Goal: Task Accomplishment & Management: Use online tool/utility

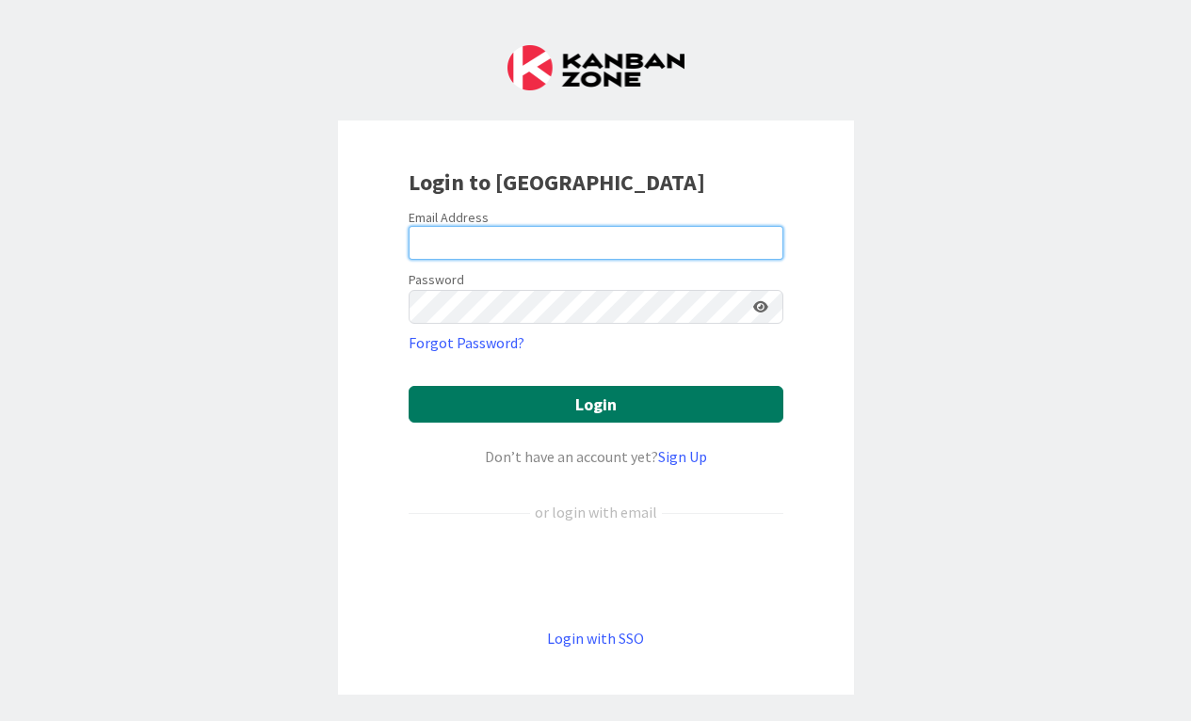
type input "[EMAIL_ADDRESS][DOMAIN_NAME]"
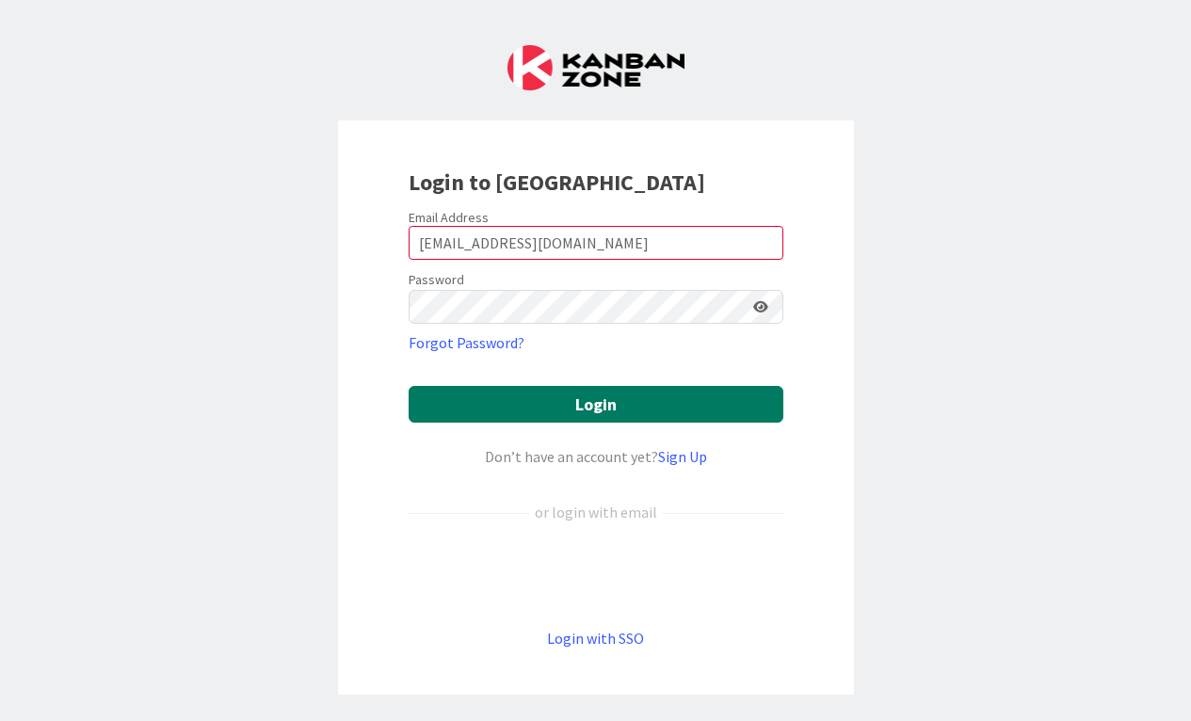
click at [440, 399] on button "Login" at bounding box center [595, 404] width 375 height 37
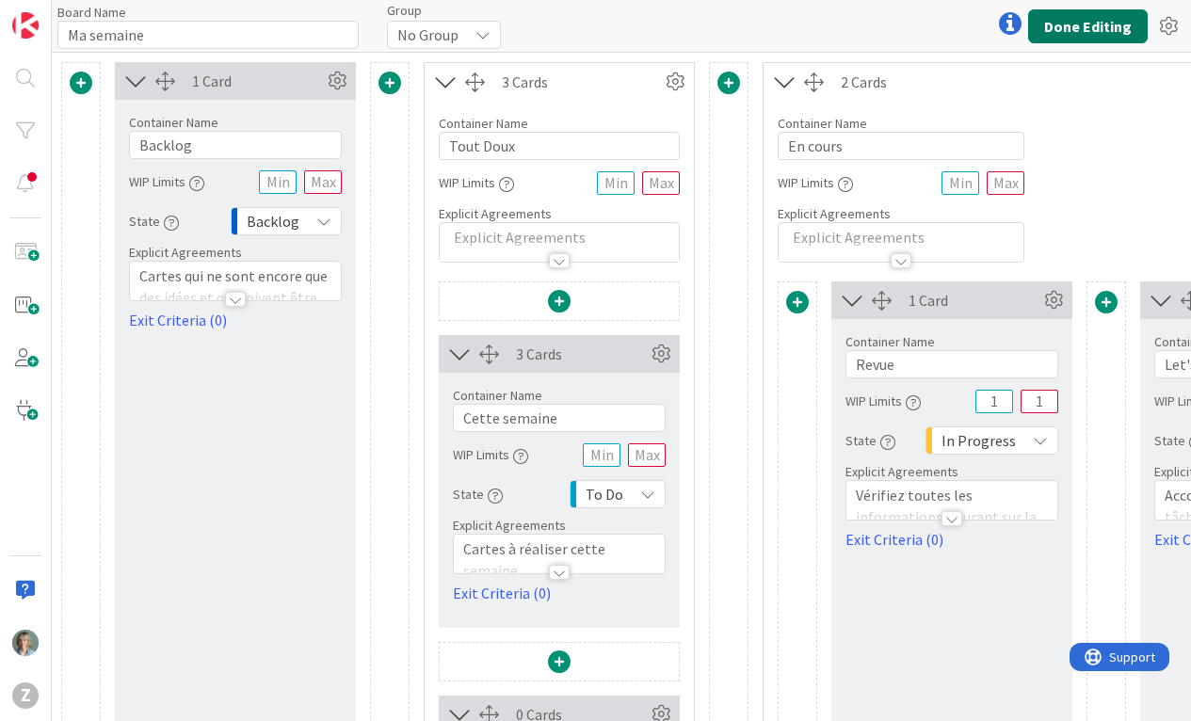
click at [1081, 25] on button "Done Editing" at bounding box center [1088, 26] width 120 height 34
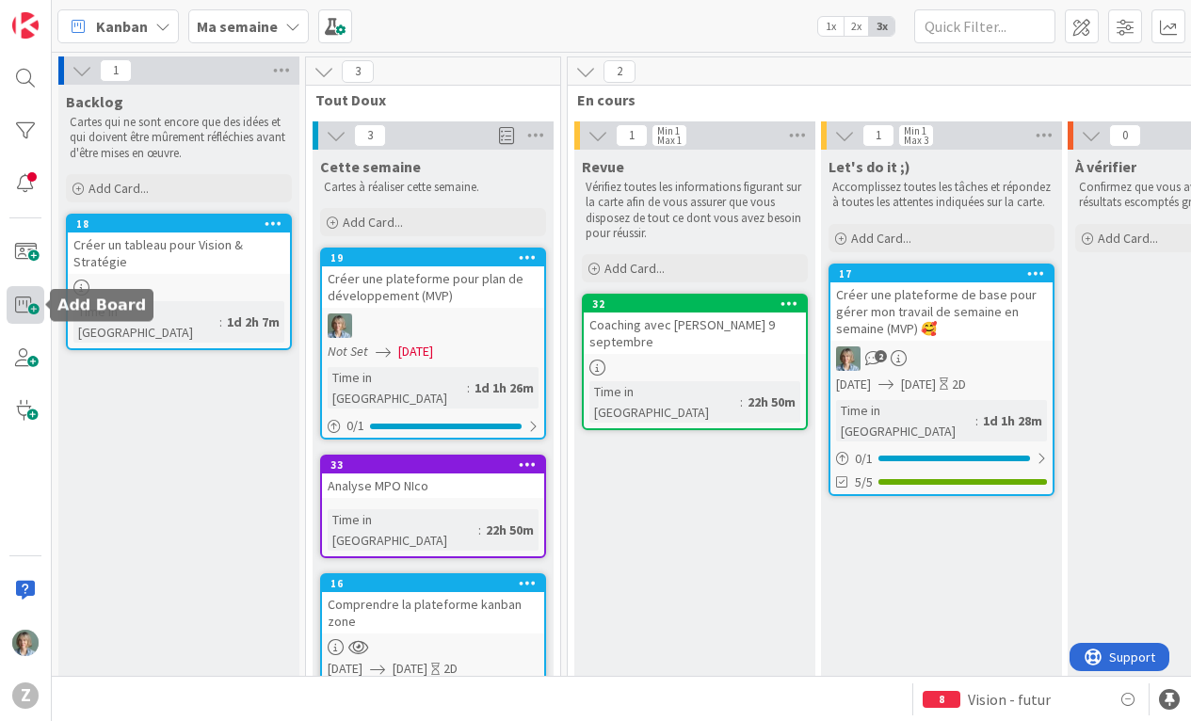
click at [24, 304] on span at bounding box center [26, 305] width 38 height 38
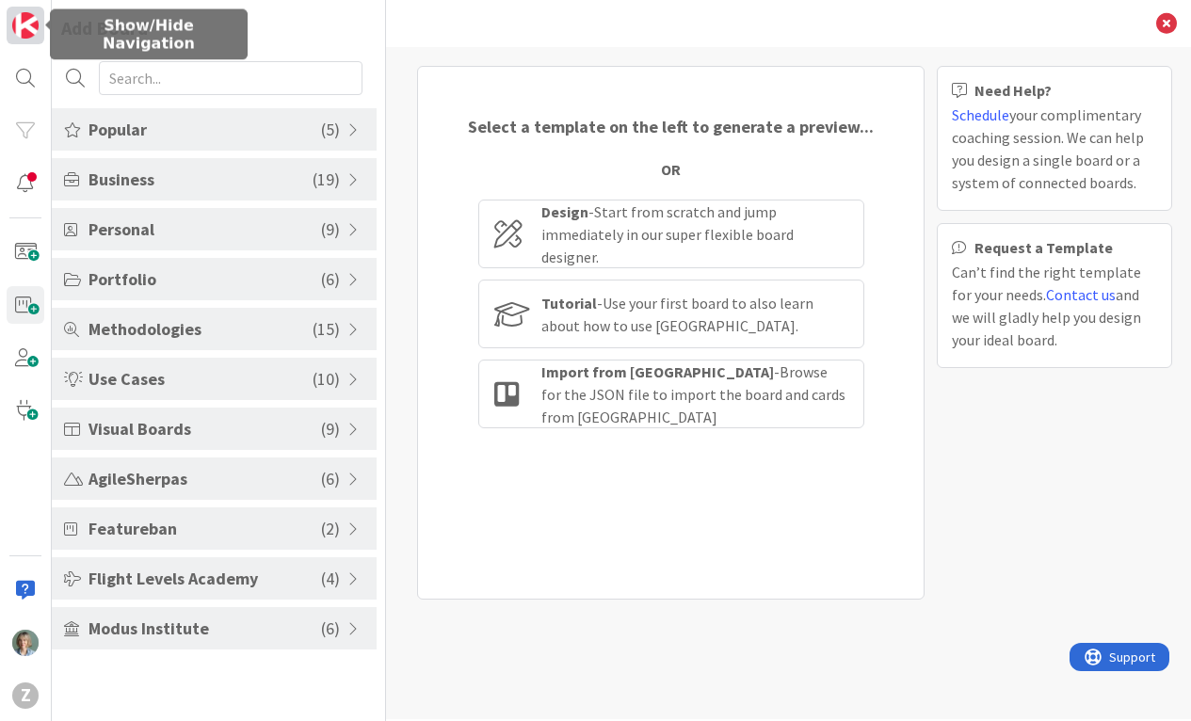
click at [21, 30] on img at bounding box center [25, 25] width 26 height 26
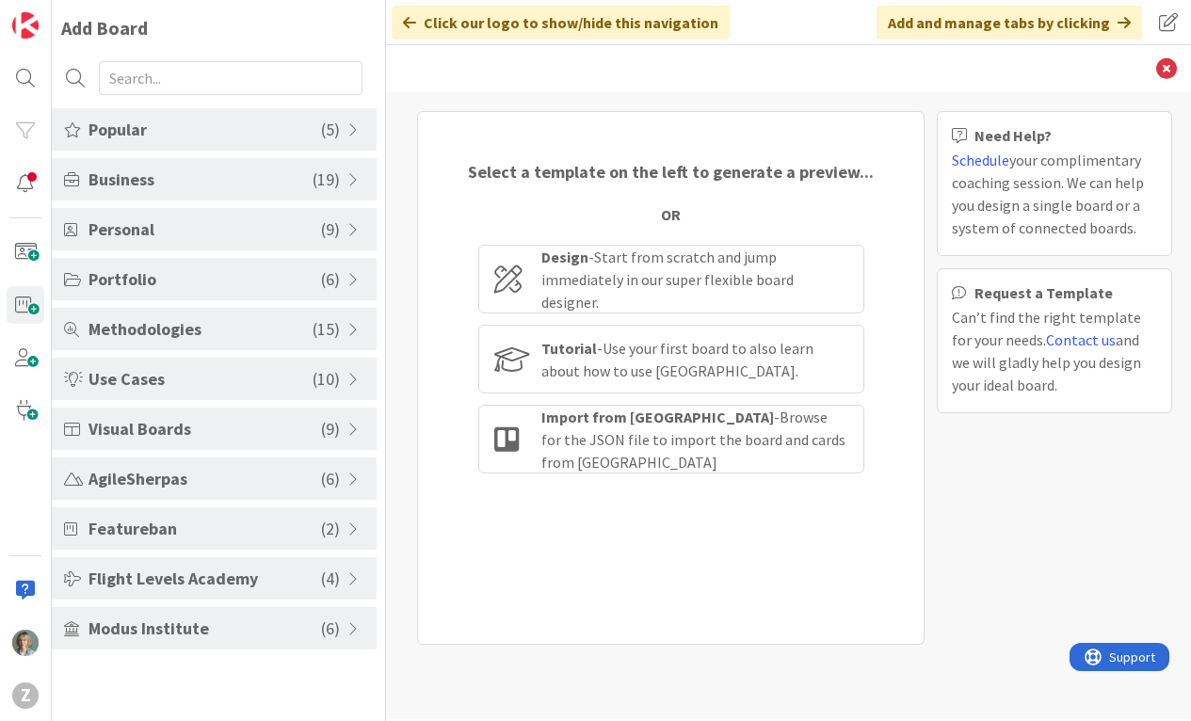
click at [162, 131] on span "Popular" at bounding box center [204, 129] width 232 height 25
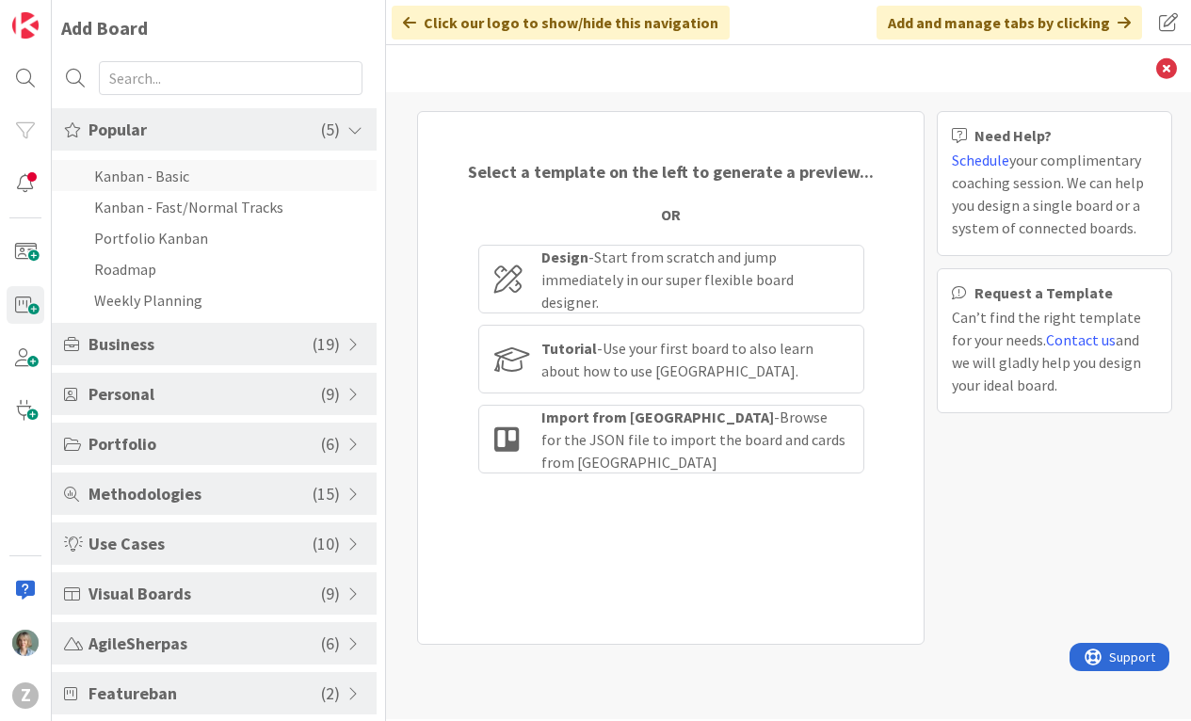
click at [169, 182] on li "Kanban - Basic" at bounding box center [214, 175] width 325 height 31
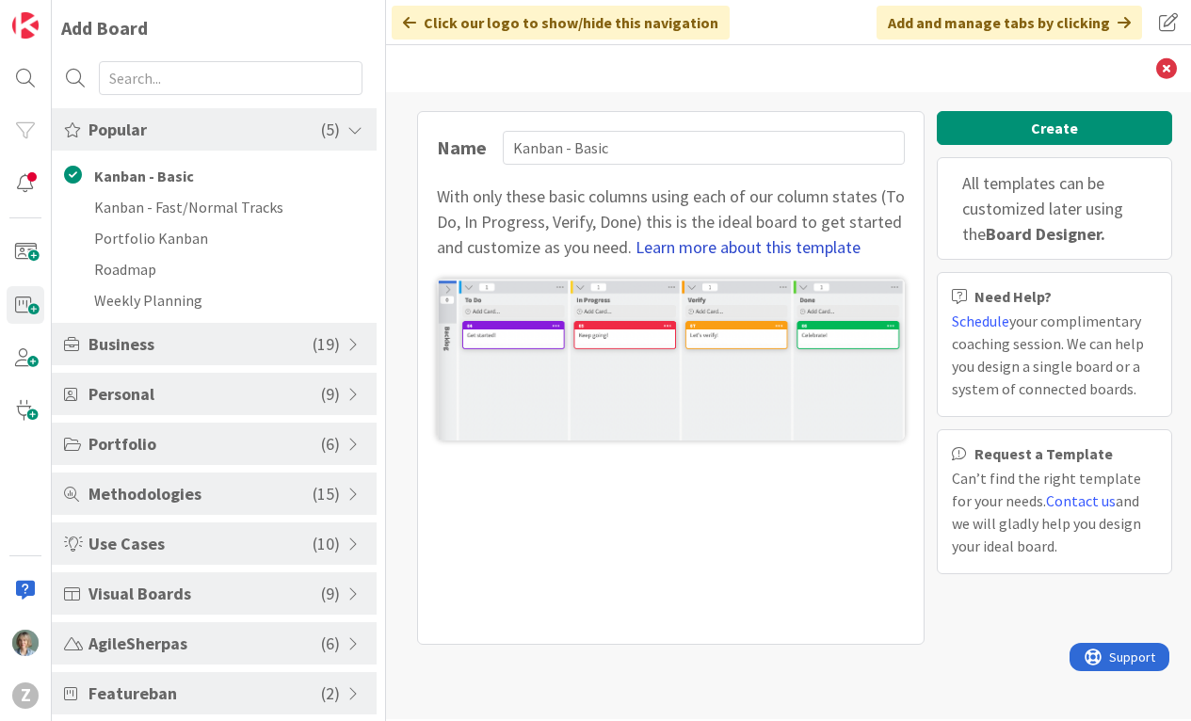
click at [776, 245] on link "Learn more about this template" at bounding box center [747, 247] width 225 height 22
click at [180, 391] on span "Personal" at bounding box center [204, 393] width 232 height 25
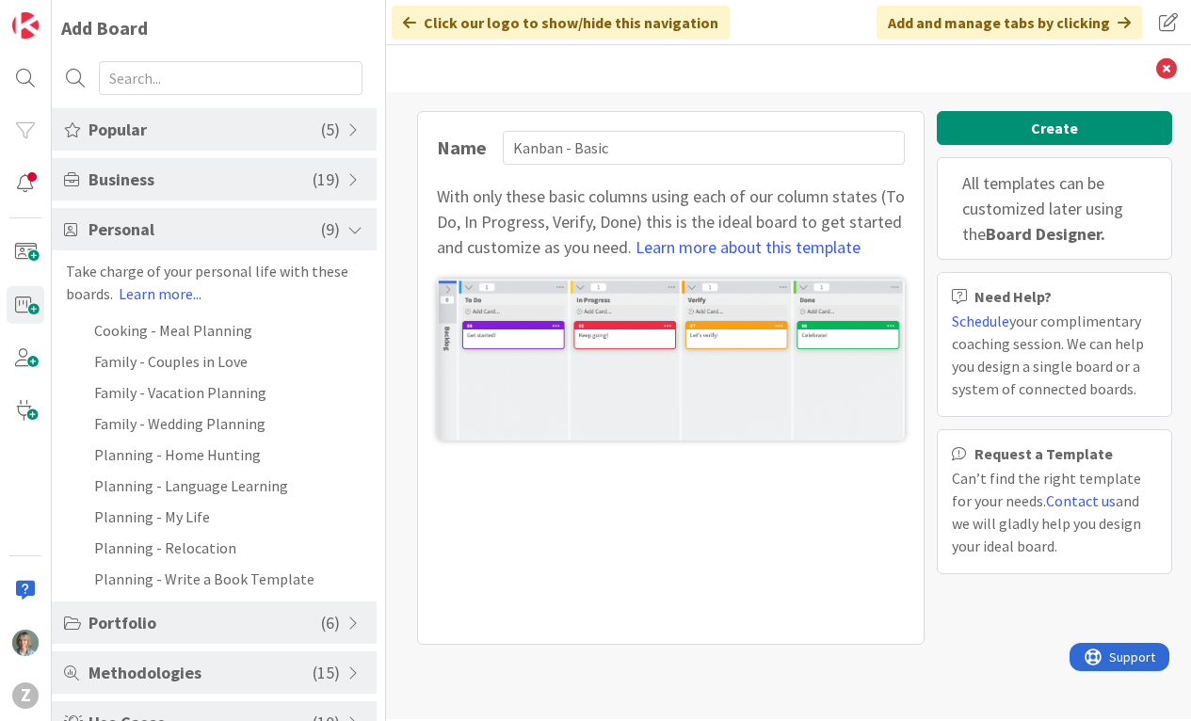
click at [228, 231] on span "Personal" at bounding box center [204, 228] width 232 height 25
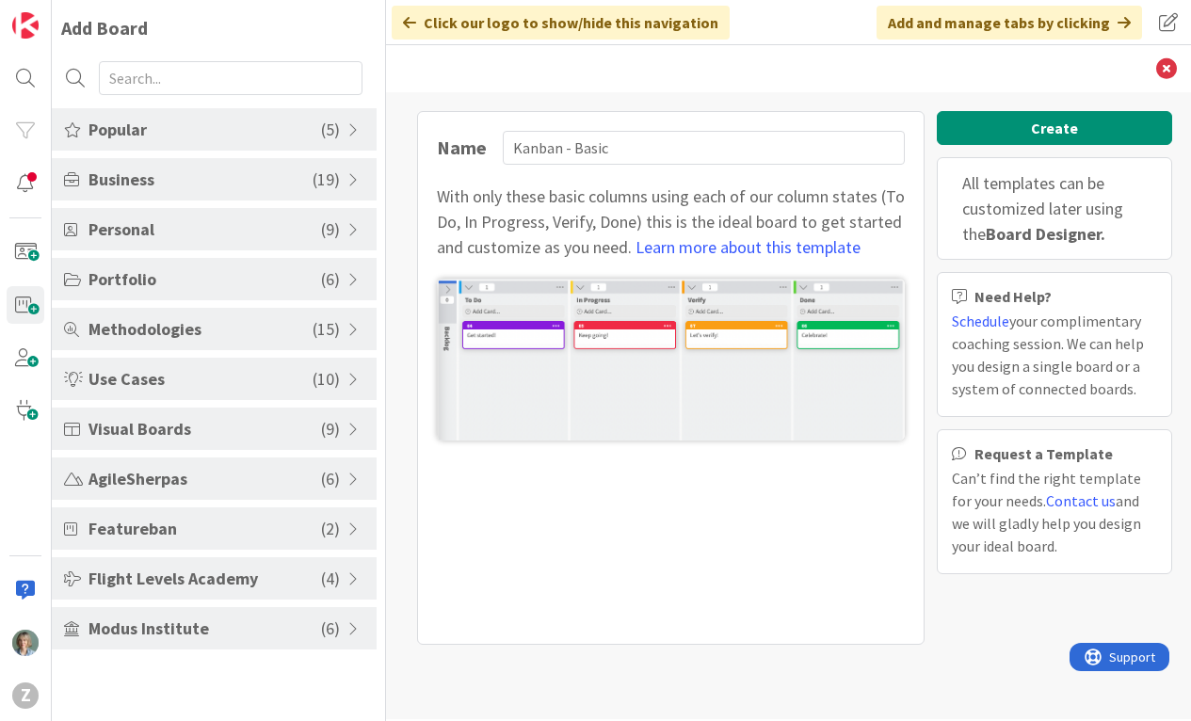
click at [191, 321] on span "Methodologies" at bounding box center [200, 328] width 224 height 25
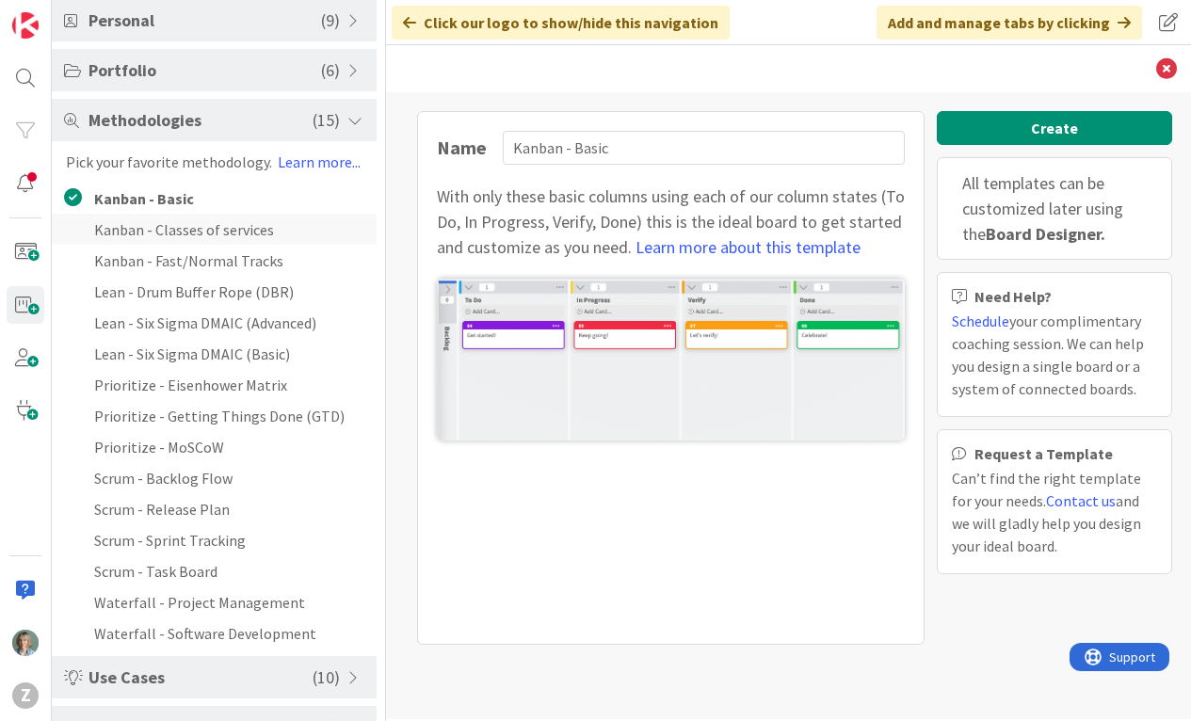
scroll to position [215, 0]
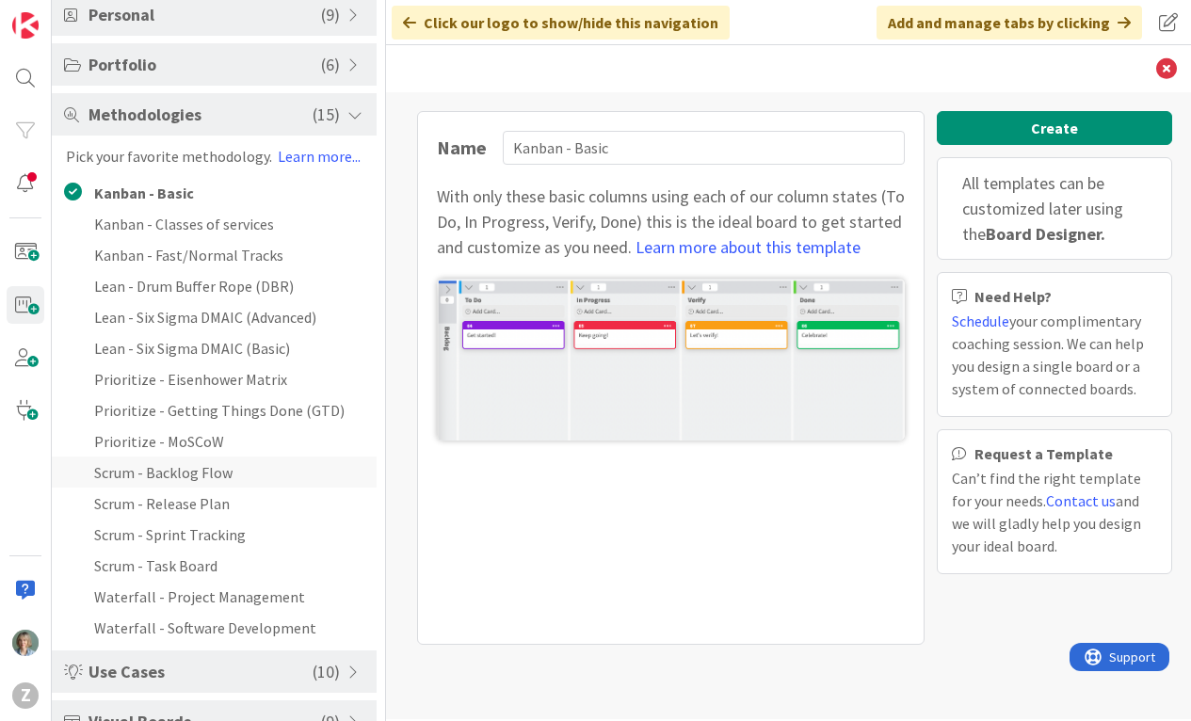
click at [247, 465] on li "Scrum - Backlog Flow" at bounding box center [214, 471] width 325 height 31
type input "Scrum - Backlog Flow"
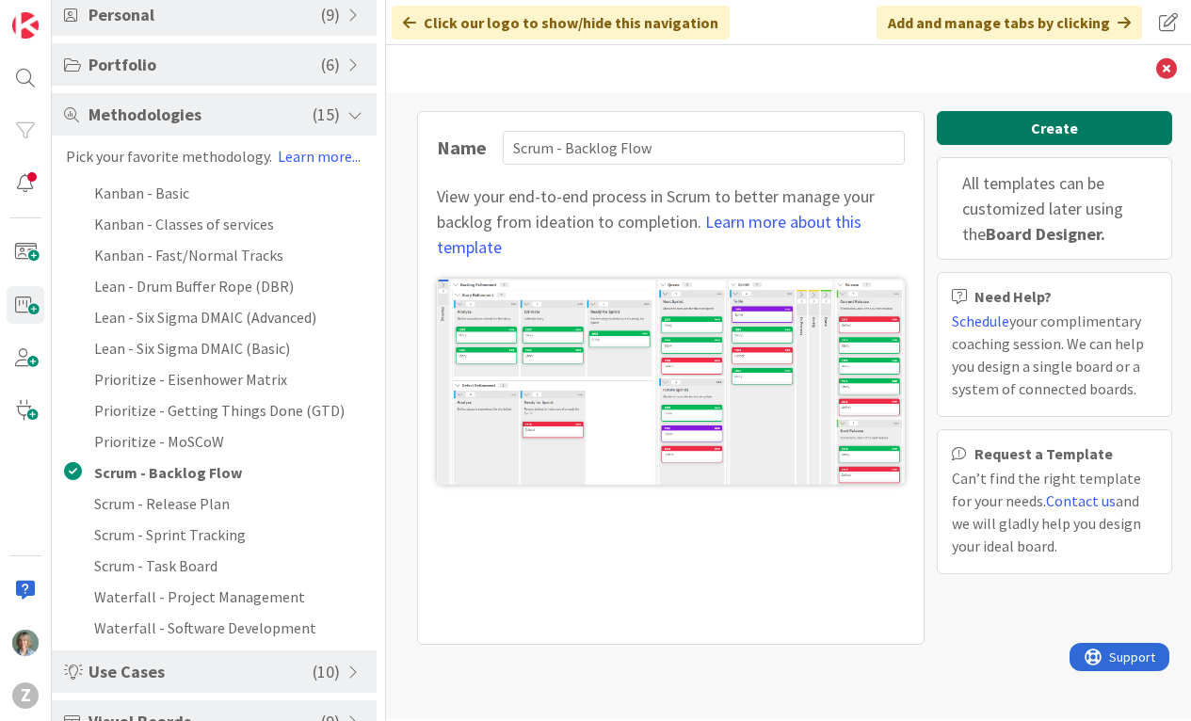
click at [1068, 133] on button "Create" at bounding box center [1053, 128] width 235 height 34
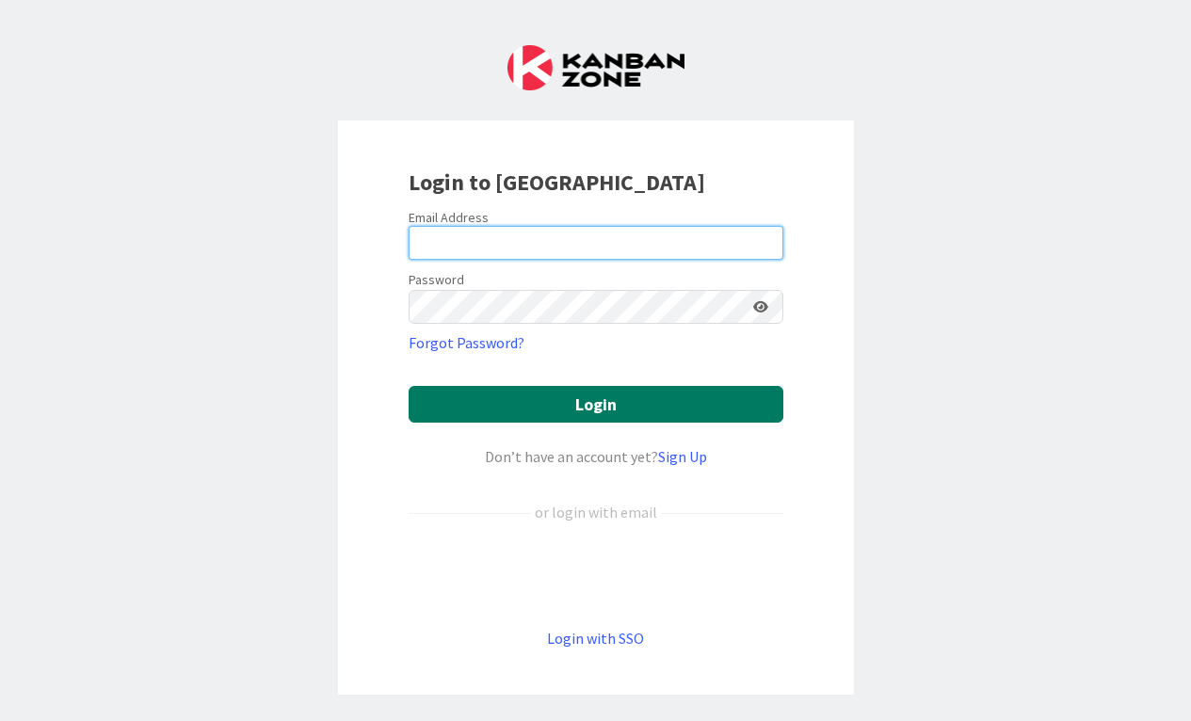
type input "[EMAIL_ADDRESS][DOMAIN_NAME]"
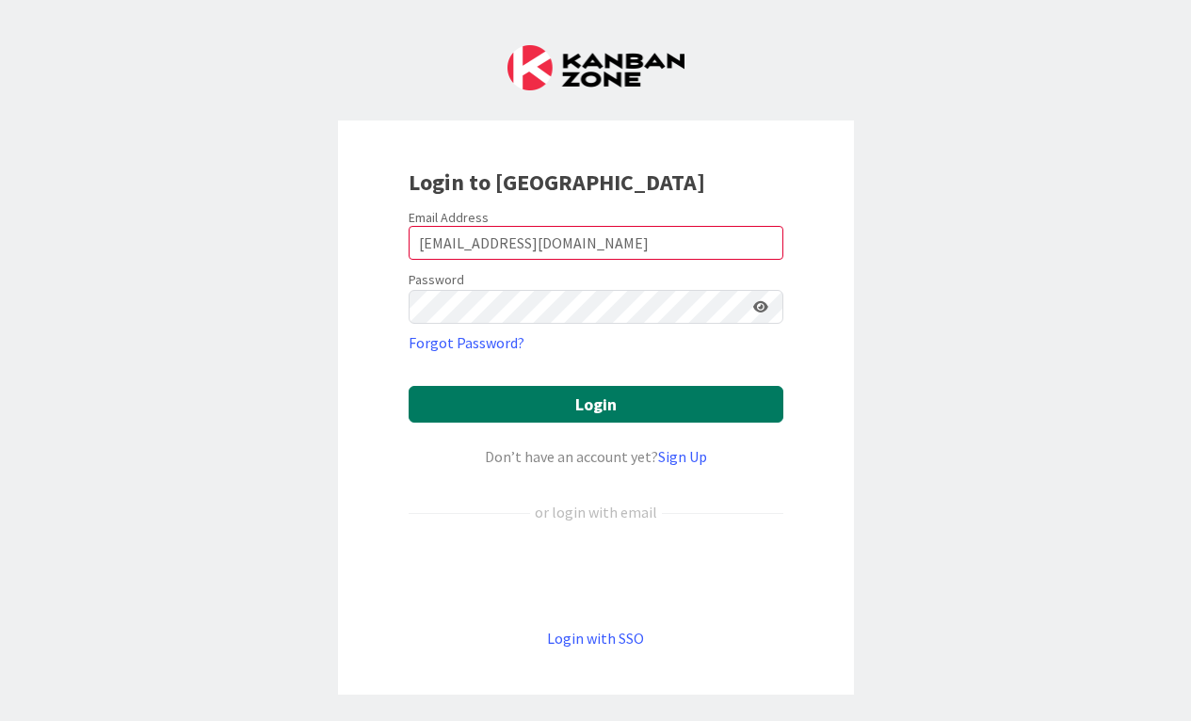
click at [632, 398] on button "Login" at bounding box center [595, 404] width 375 height 37
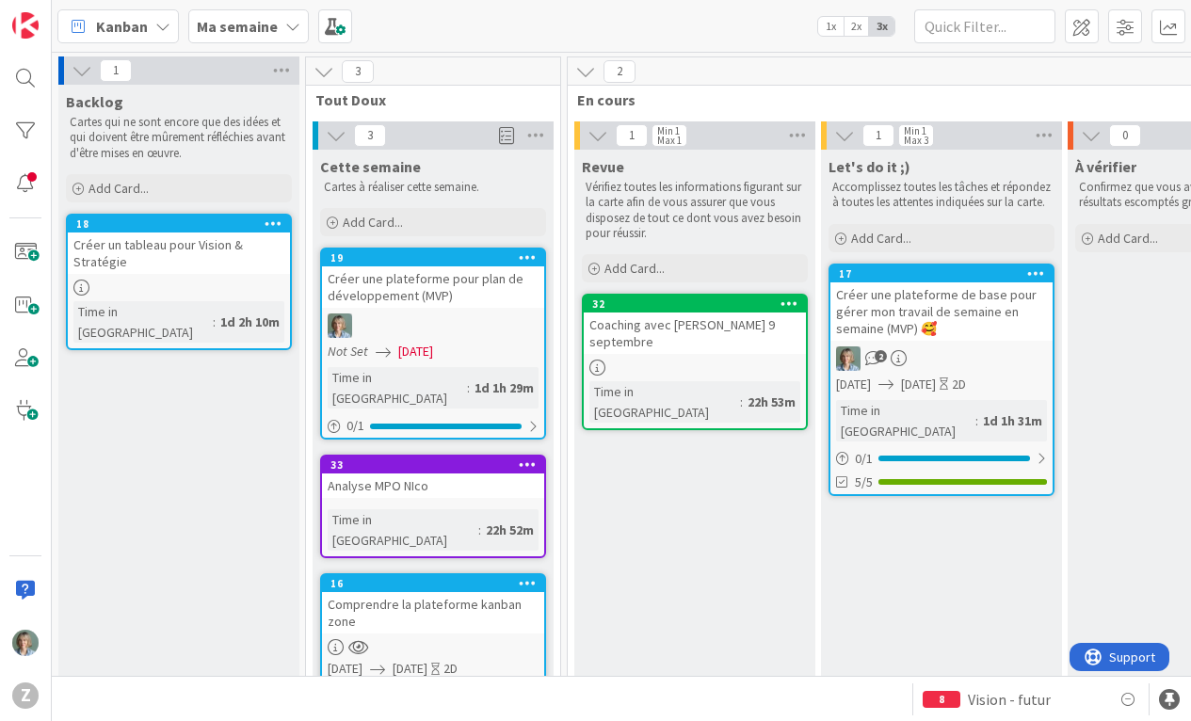
click at [290, 27] on icon at bounding box center [292, 26] width 15 height 15
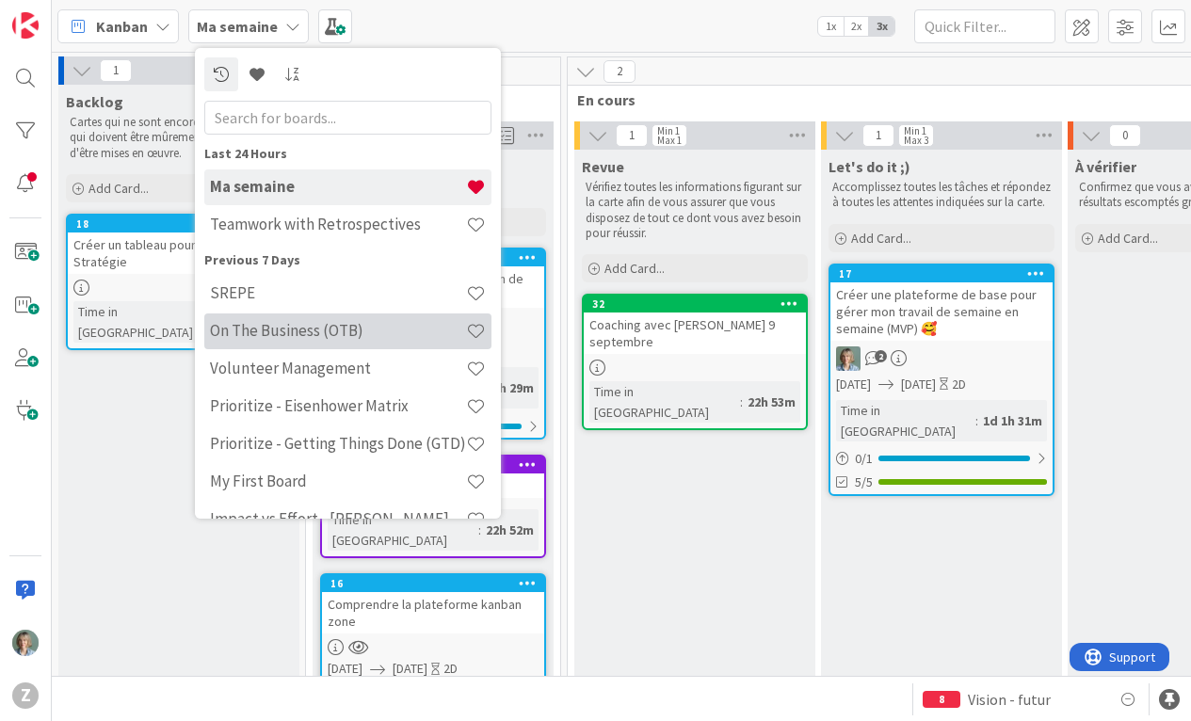
scroll to position [30, 0]
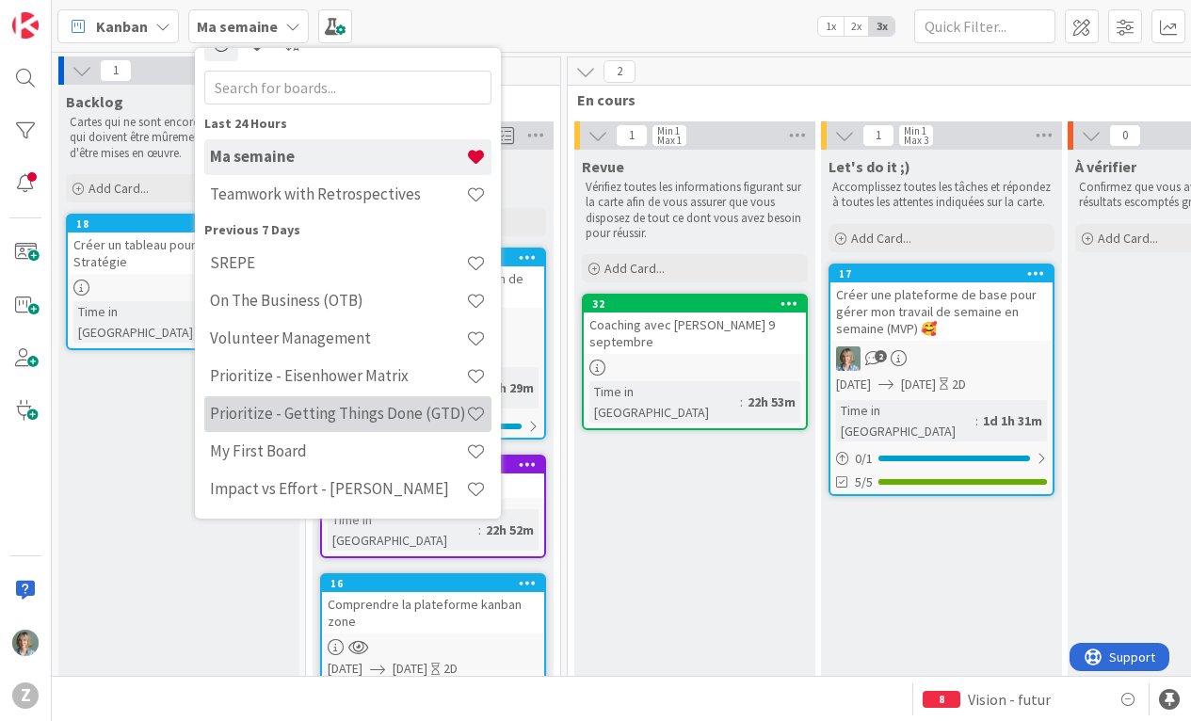
click at [385, 419] on h4 "Prioritize - Getting Things Done (GTD)" at bounding box center [338, 413] width 256 height 19
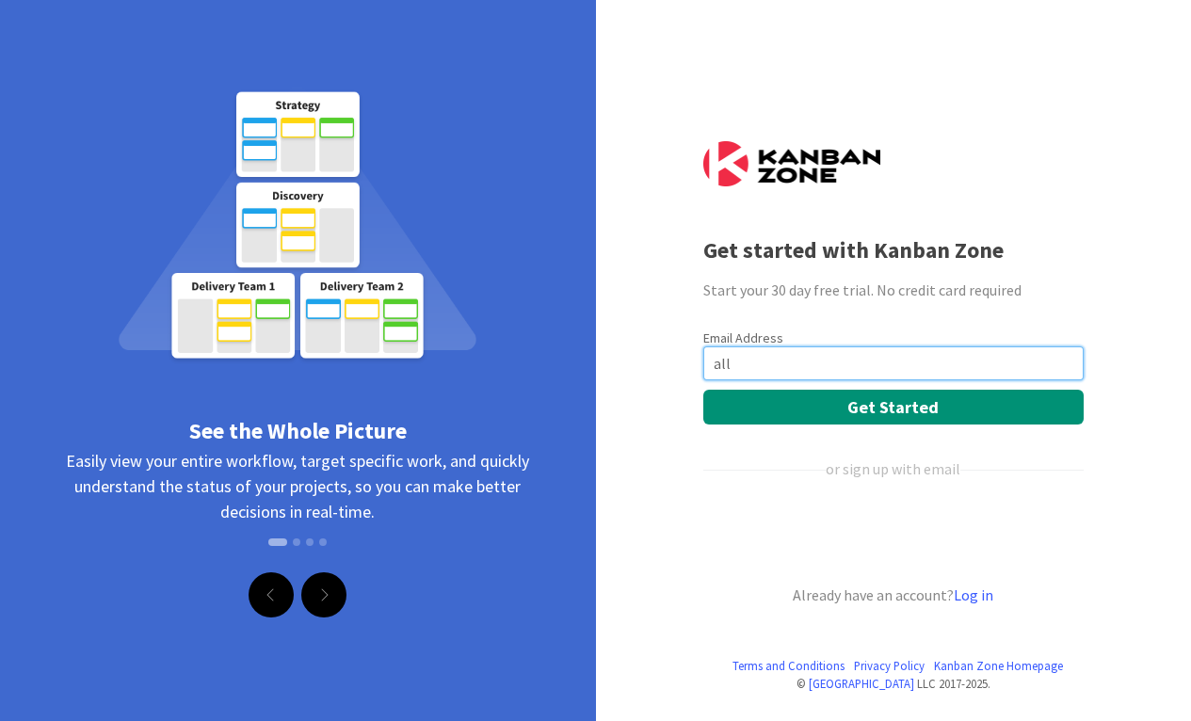
type input "[EMAIL_ADDRESS][DOMAIN_NAME]"
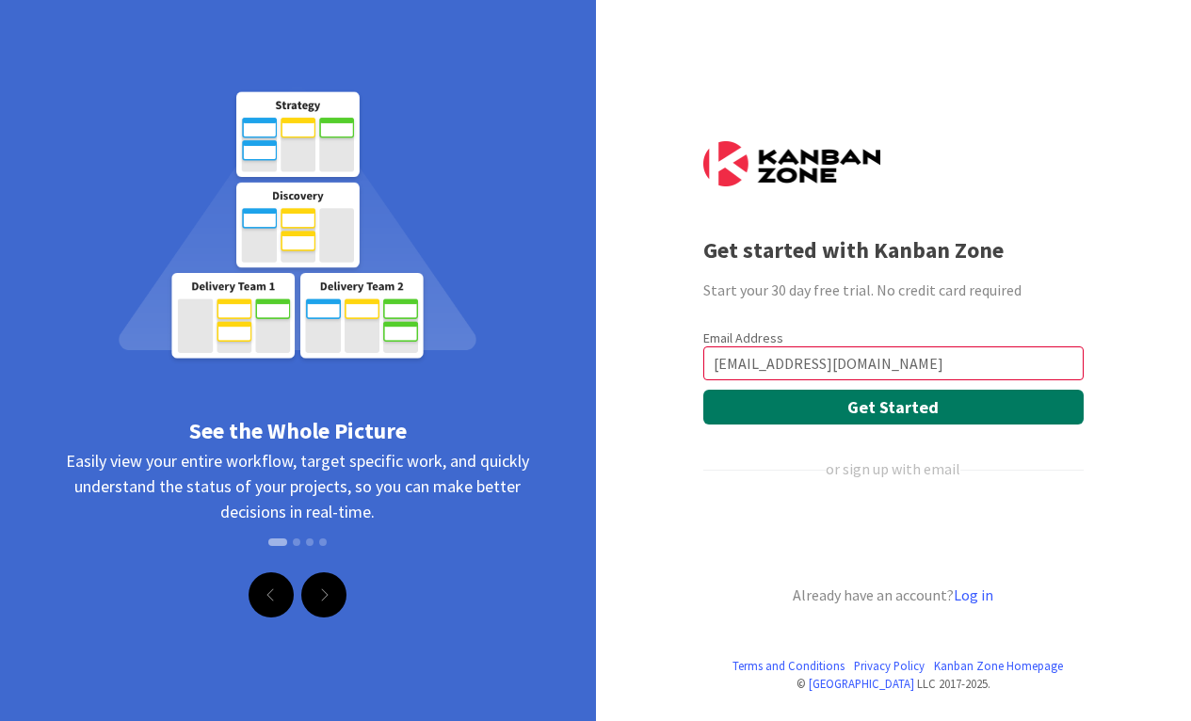
click at [888, 407] on button "Get Started" at bounding box center [893, 407] width 380 height 35
